Goal: Task Accomplishment & Management: Manage account settings

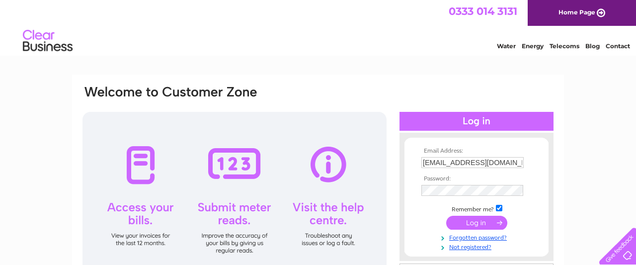
click at [469, 231] on td at bounding box center [476, 222] width 115 height 19
click at [481, 220] on input "submit" at bounding box center [476, 223] width 61 height 14
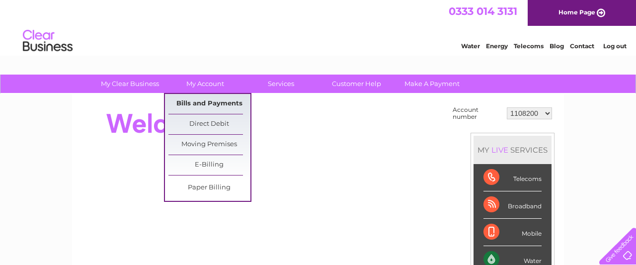
click at [211, 105] on link "Bills and Payments" at bounding box center [209, 104] width 82 height 20
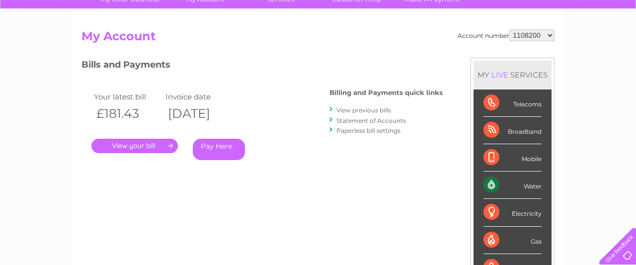
scroll to position [84, 0]
click at [140, 137] on div ". Pay Here" at bounding box center [190, 131] width 199 height 15
click at [140, 144] on link "." at bounding box center [134, 146] width 86 height 14
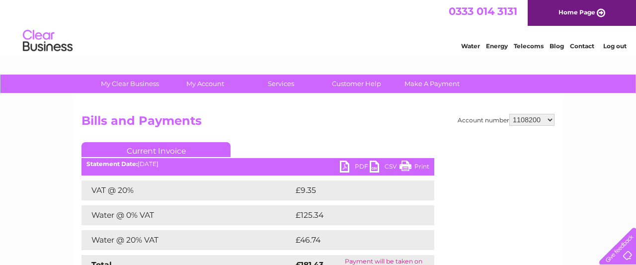
click at [346, 165] on link "PDF" at bounding box center [355, 168] width 30 height 14
